Goal: Task Accomplishment & Management: Complete application form

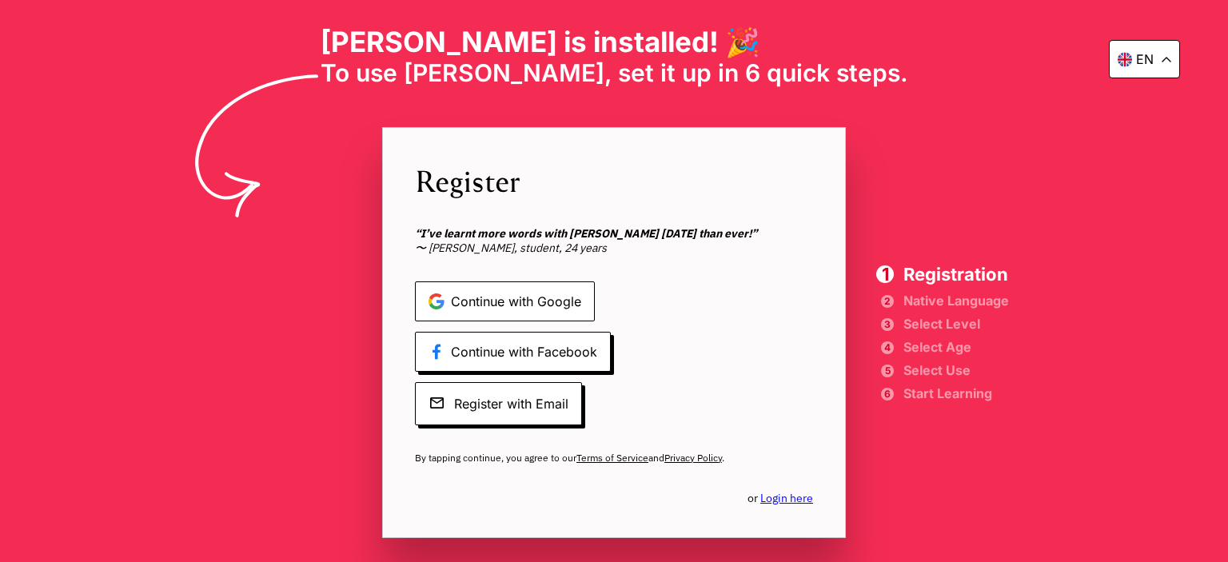
click at [542, 301] on span "Continue with Google" at bounding box center [505, 301] width 180 height 40
click at [541, 285] on span "Continue with Google" at bounding box center [505, 301] width 180 height 40
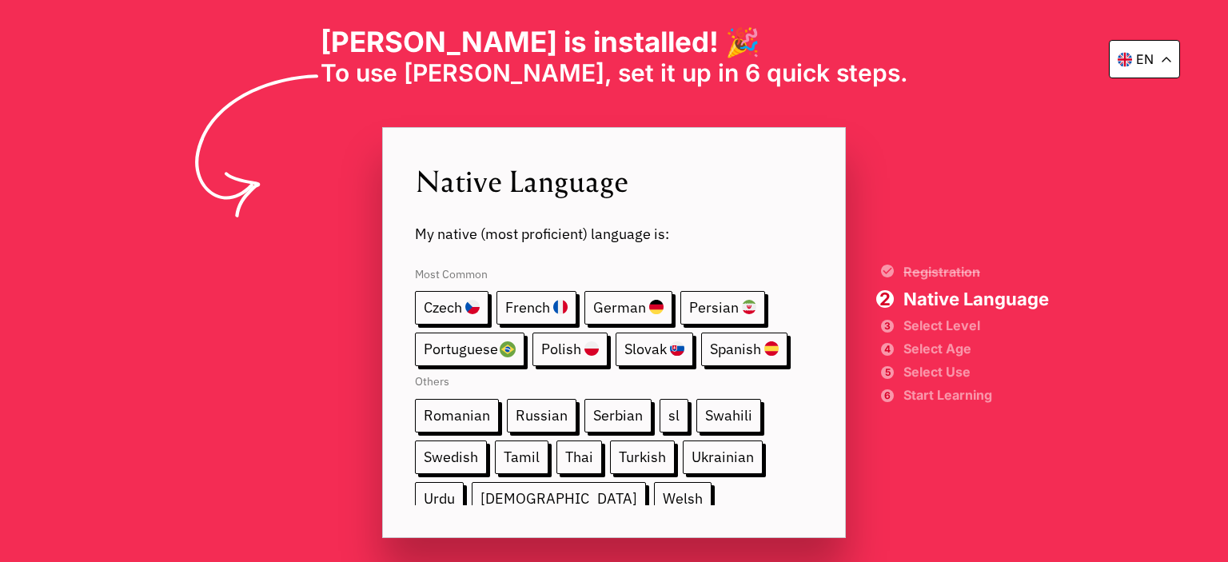
scroll to position [296, 0]
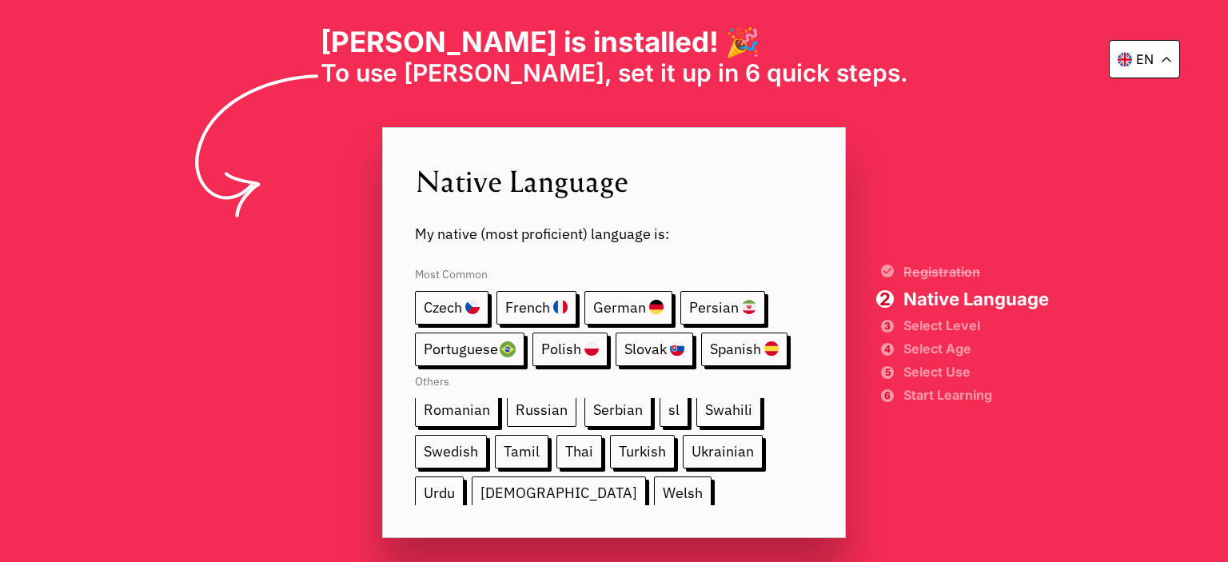
click at [507, 407] on span "Russian" at bounding box center [542, 410] width 70 height 34
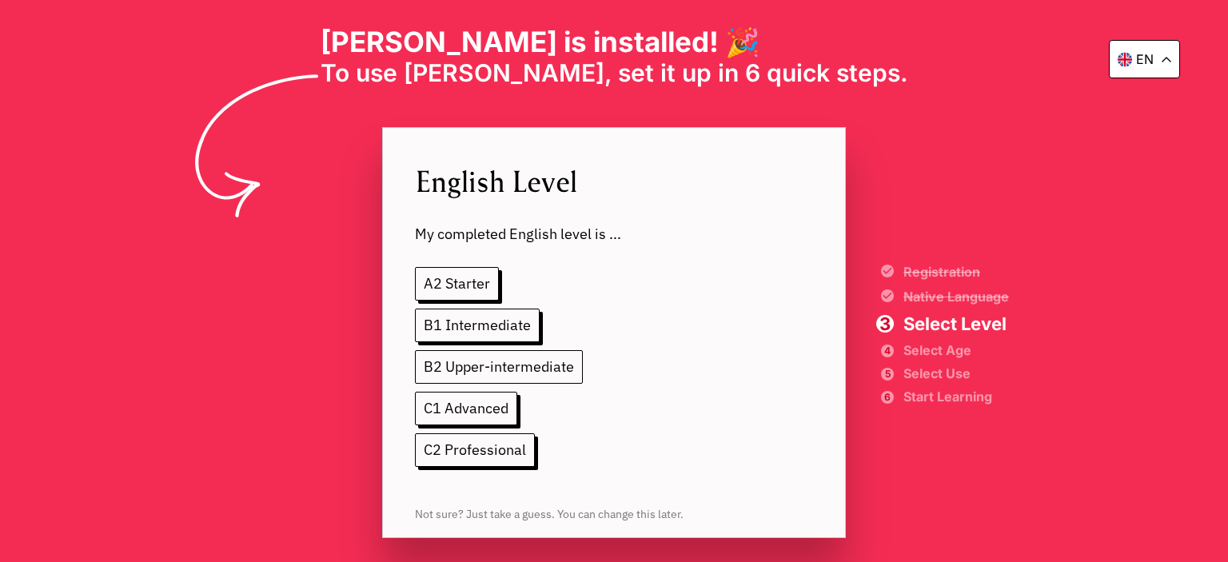
click at [482, 372] on span "B2 Upper-intermediate" at bounding box center [499, 367] width 168 height 34
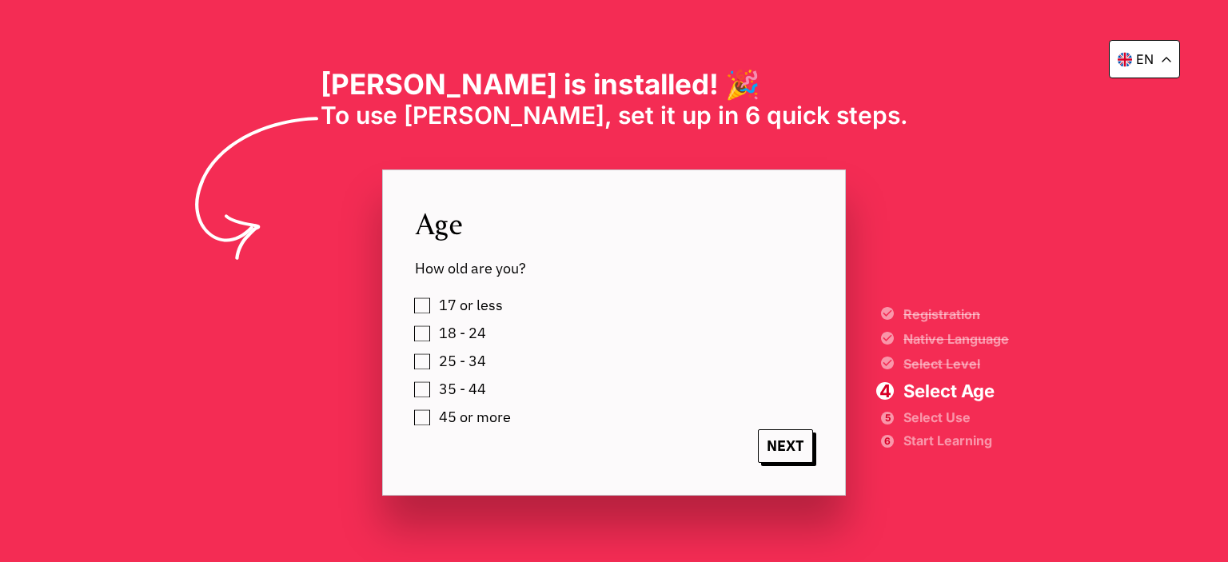
click at [433, 391] on label "35 - 44" at bounding box center [459, 389] width 53 height 24
click at [771, 455] on span "NEXT" at bounding box center [785, 446] width 55 height 34
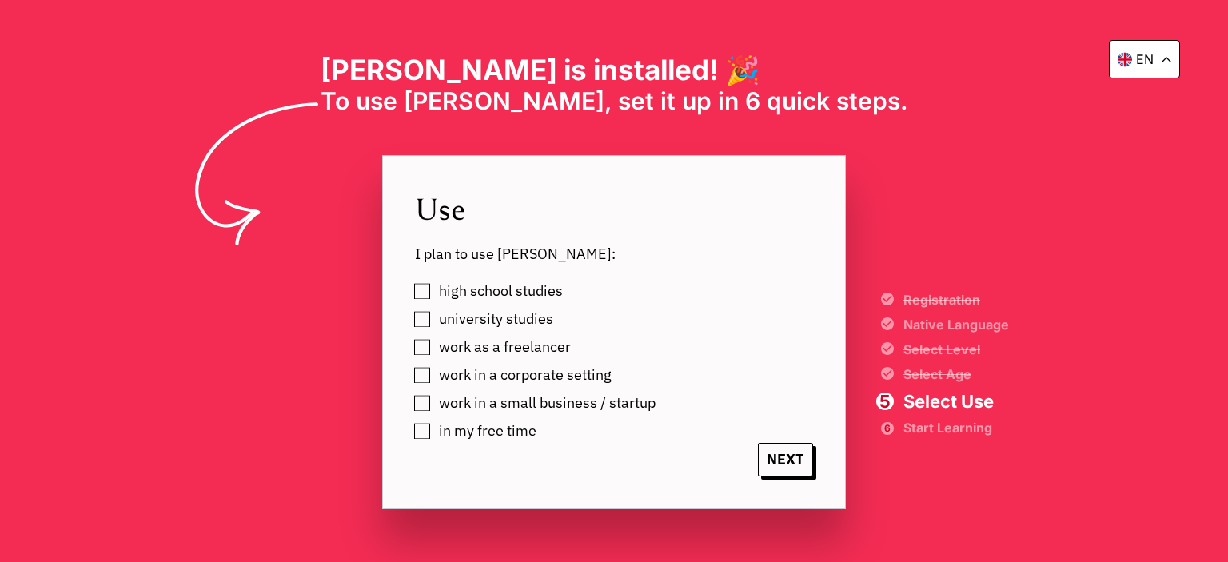
click at [433, 432] on label "in my free time" at bounding box center [484, 431] width 103 height 24
click at [794, 469] on span "NEXT" at bounding box center [785, 460] width 55 height 34
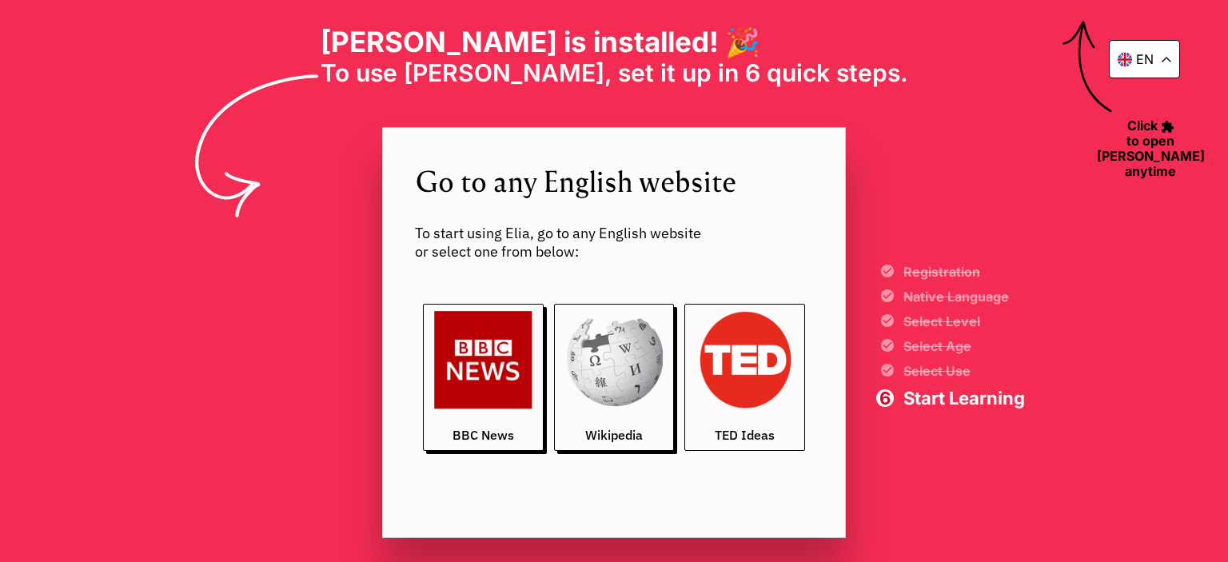
click at [727, 386] on img at bounding box center [745, 360] width 98 height 98
